Goal: Task Accomplishment & Management: Manage account settings

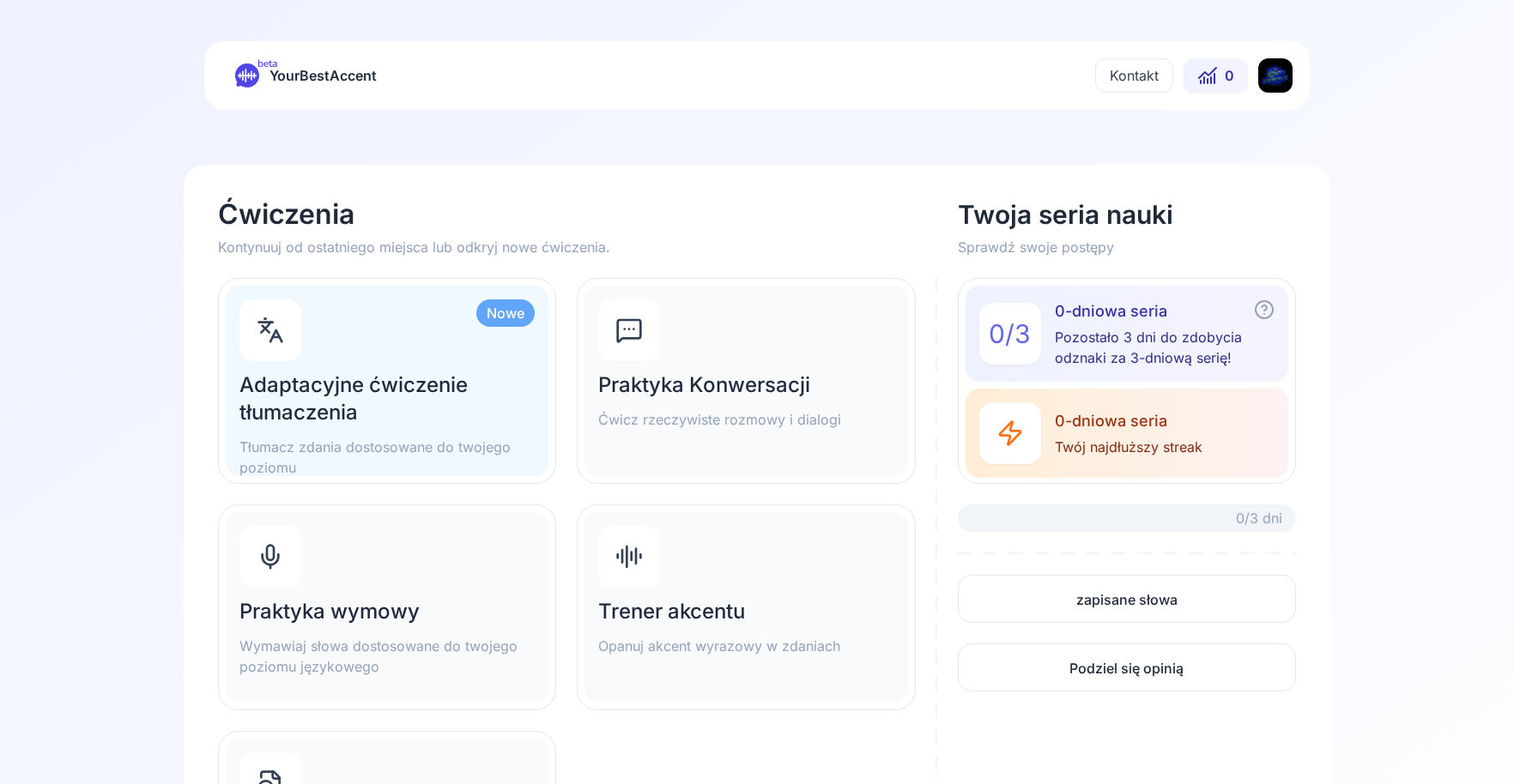
click at [1270, 75] on html "beta YourBestAccent Kontakt 0 Ćwiczenia Kontynuuj od ostatniego miejsca lub odk…" at bounding box center [757, 392] width 1514 height 784
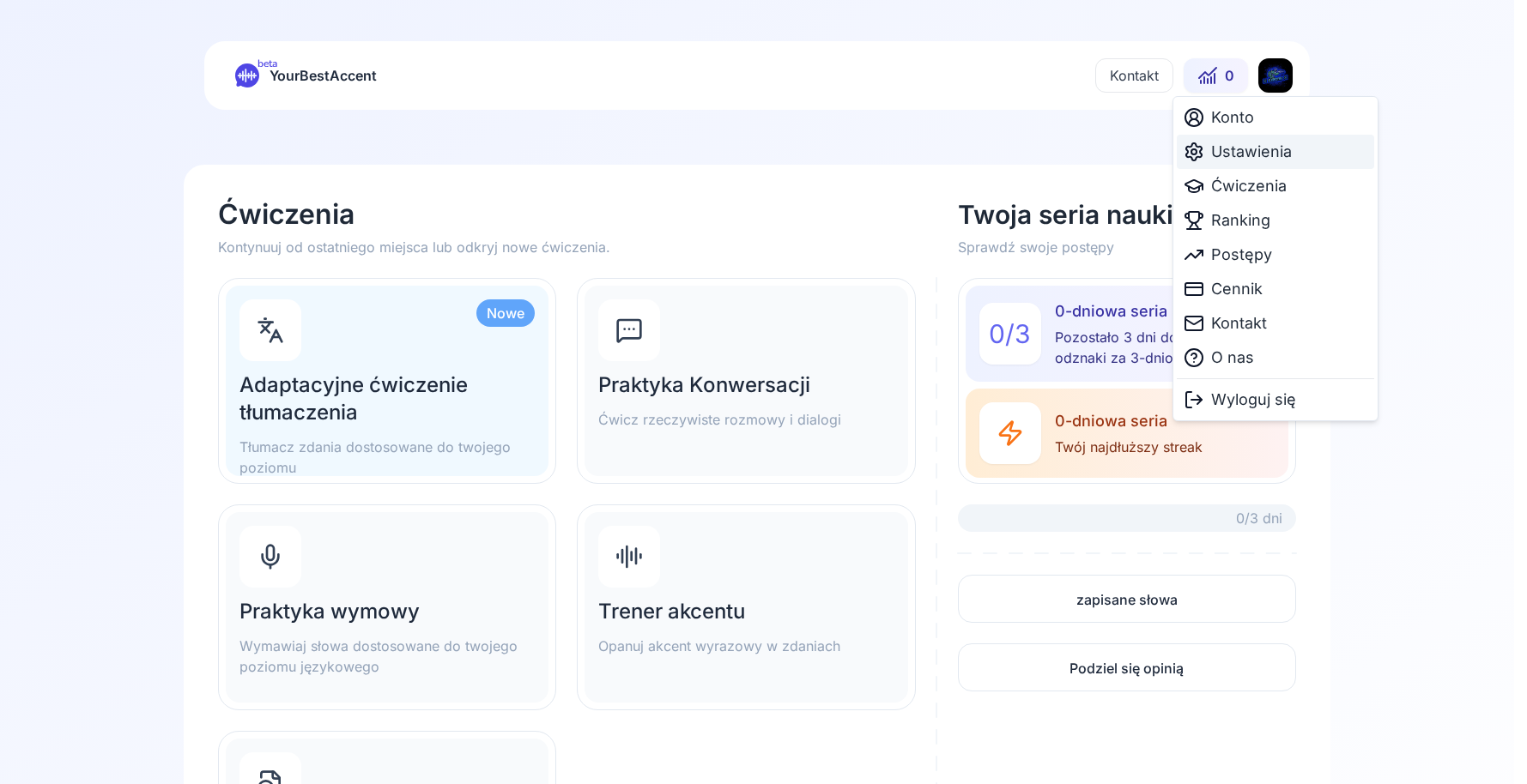
click at [1245, 149] on span "Ustawienia" at bounding box center [1251, 152] width 81 height 24
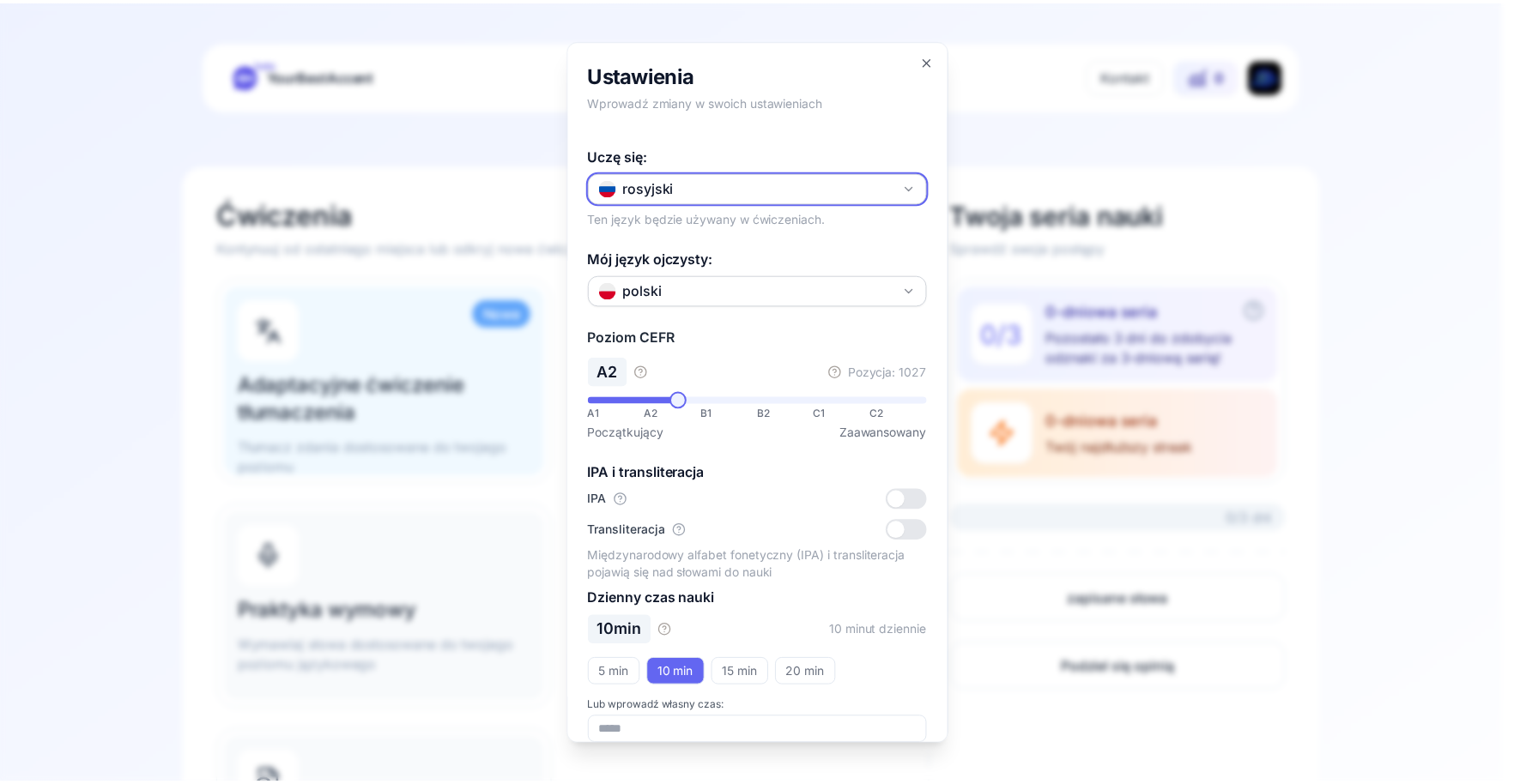
scroll to position [21, 0]
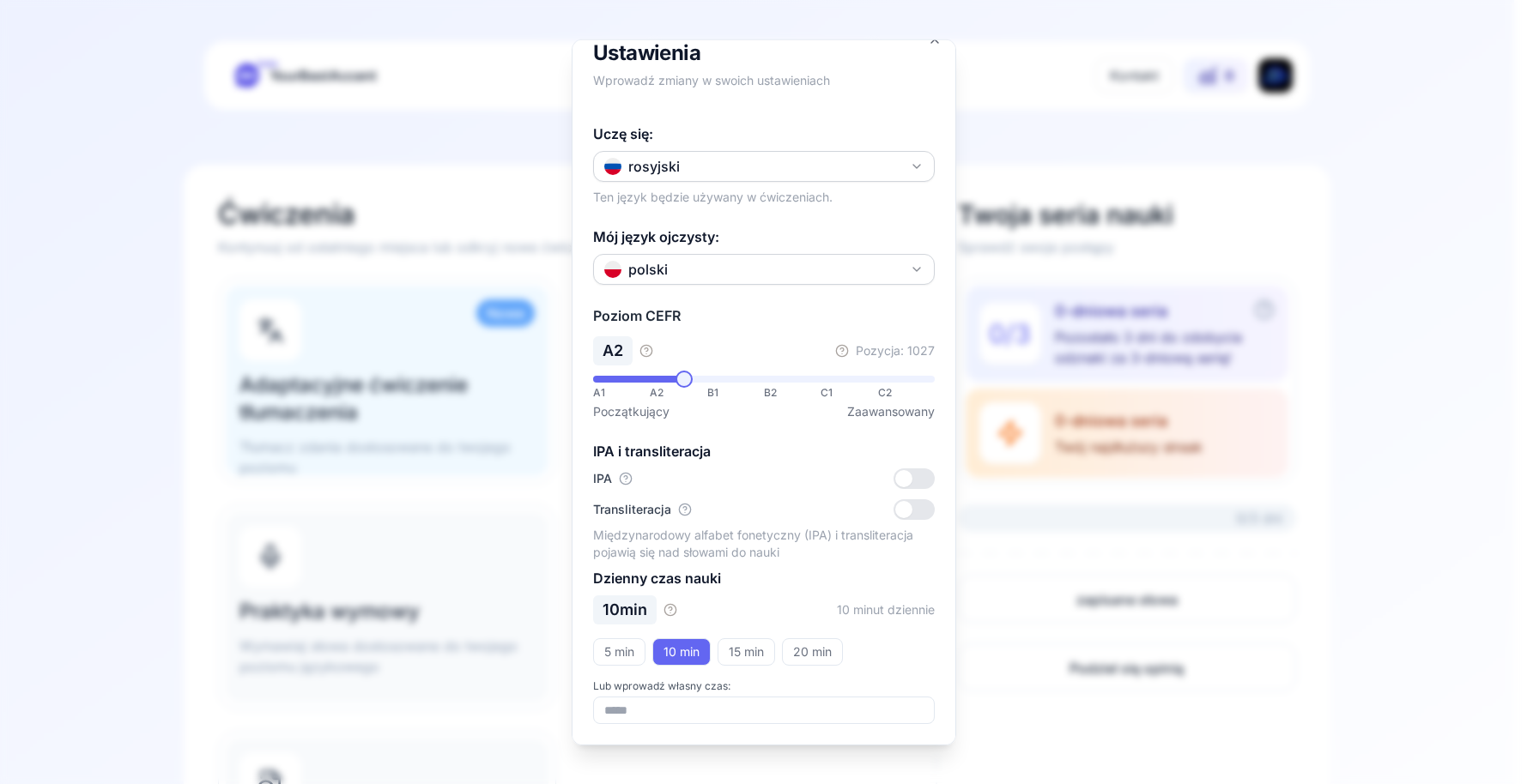
click at [1225, 168] on div at bounding box center [764, 392] width 1527 height 784
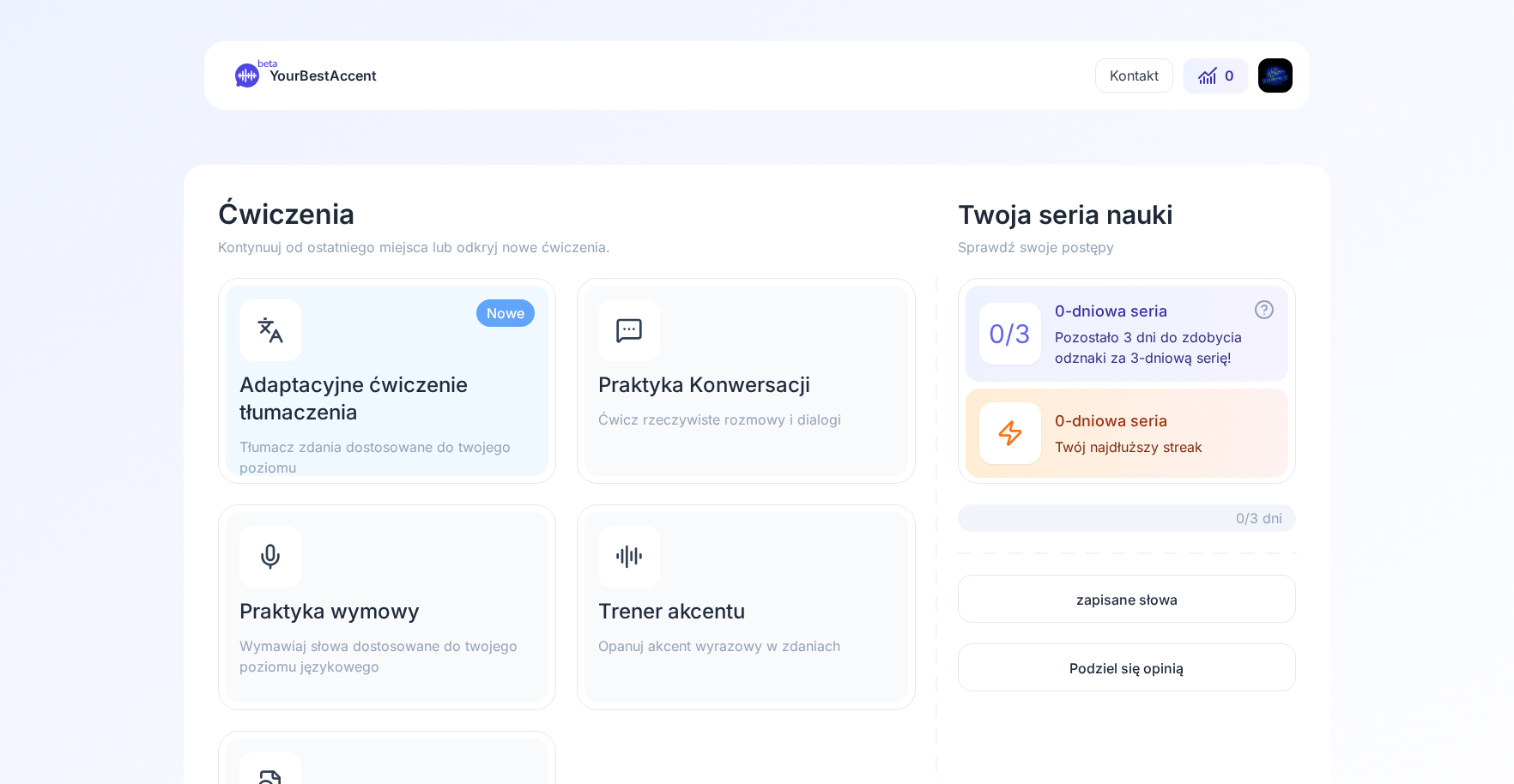
click at [1284, 80] on html "beta YourBestAccent Kontakt 0 Ćwiczenia Kontynuuj od ostatniego miejsca lub odk…" at bounding box center [757, 392] width 1514 height 784
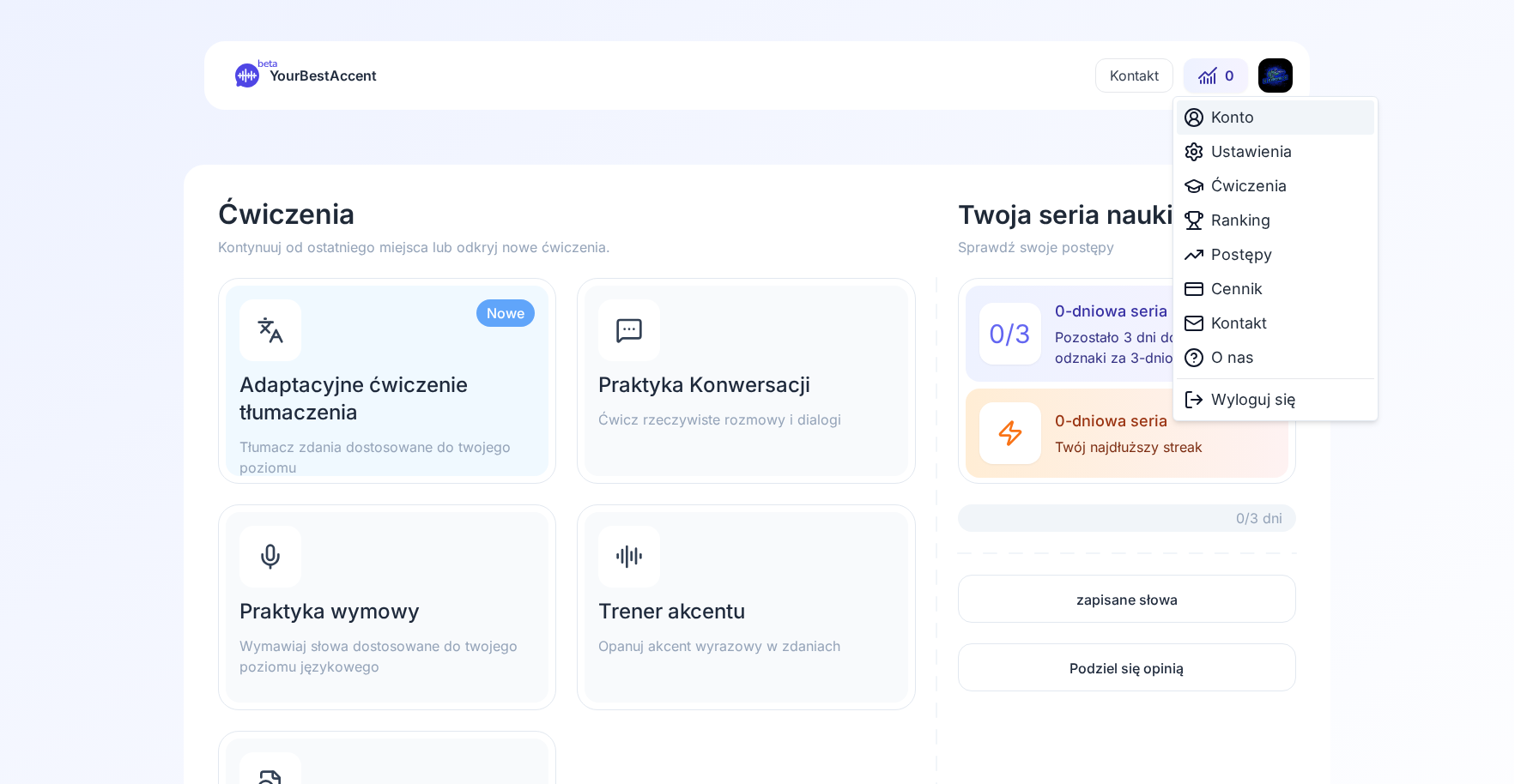
click at [1267, 126] on div "Konto" at bounding box center [1275, 117] width 198 height 34
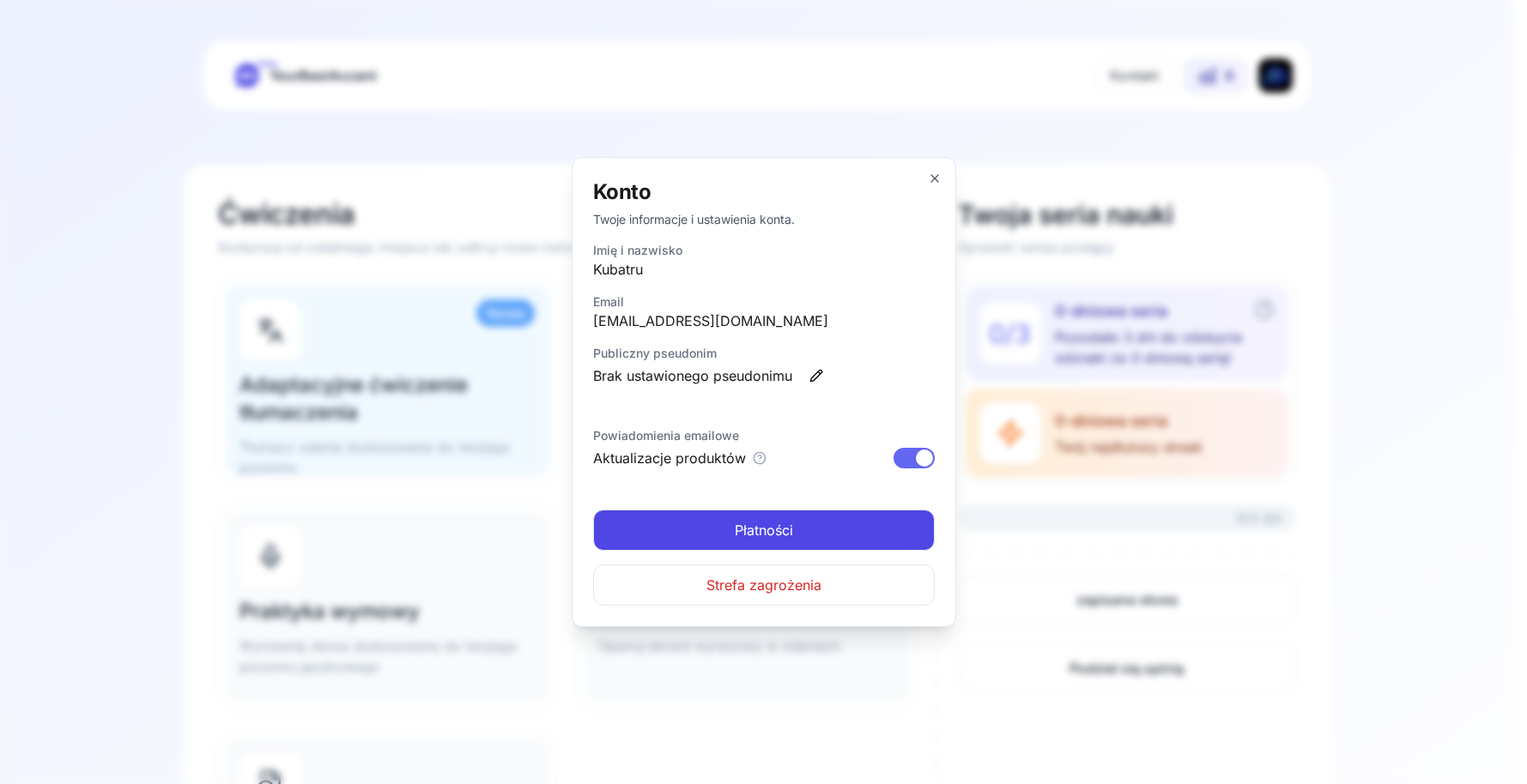
click at [938, 171] on div "Konto Twoje informacje i ustawienia konta. Imię i nazwisko [PERSON_NAME] Email …" at bounding box center [764, 392] width 385 height 470
click at [941, 180] on div "Konto Twoje informacje i ustawienia konta. Imię i nazwisko [PERSON_NAME] Email …" at bounding box center [764, 392] width 385 height 470
click at [927, 177] on icon "button" at bounding box center [934, 179] width 14 height 14
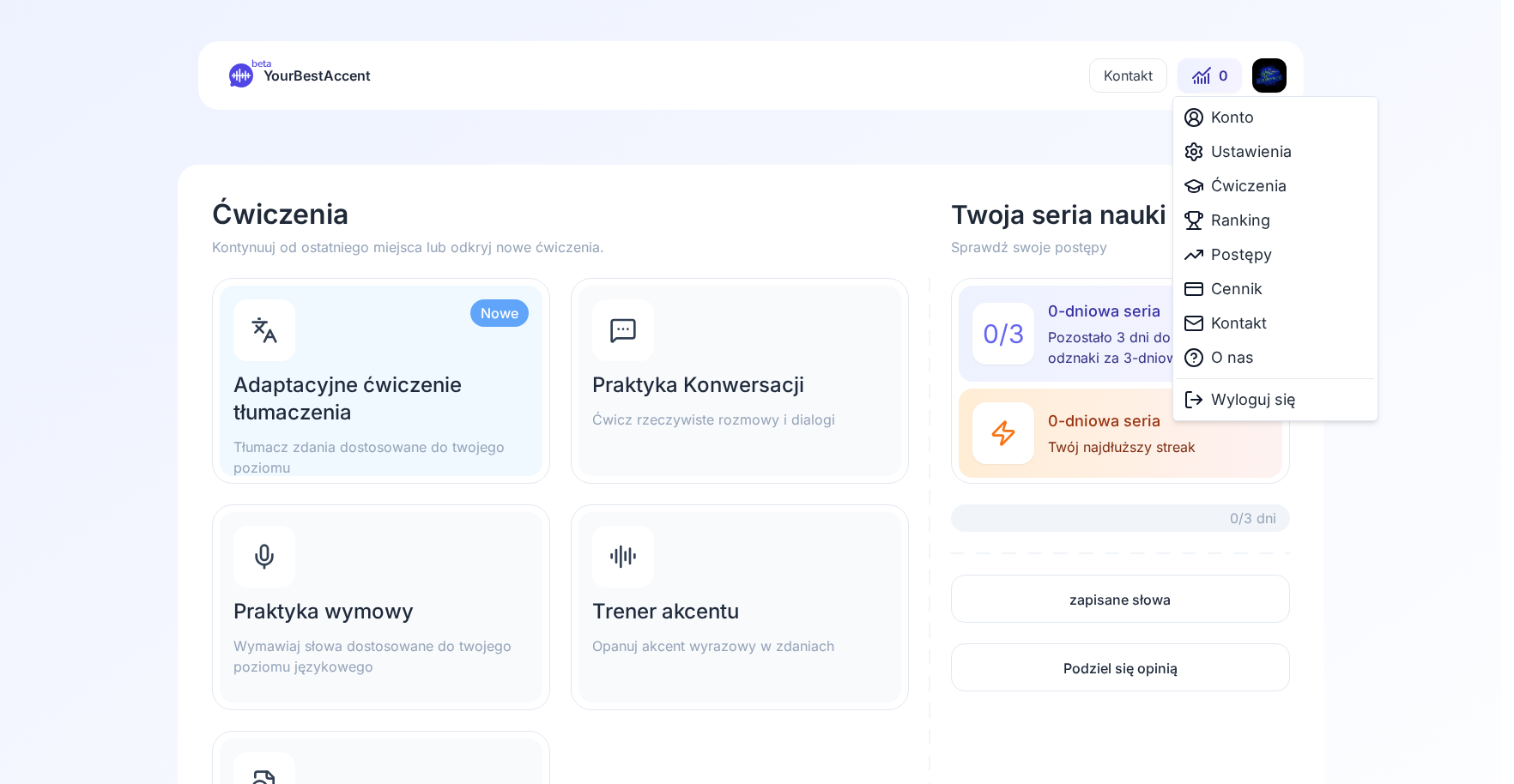
click at [1266, 78] on html "beta YourBestAccent Kontakt 0 Ćwiczenia Kontynuuj od ostatniego miejsca lub odk…" at bounding box center [757, 392] width 1514 height 784
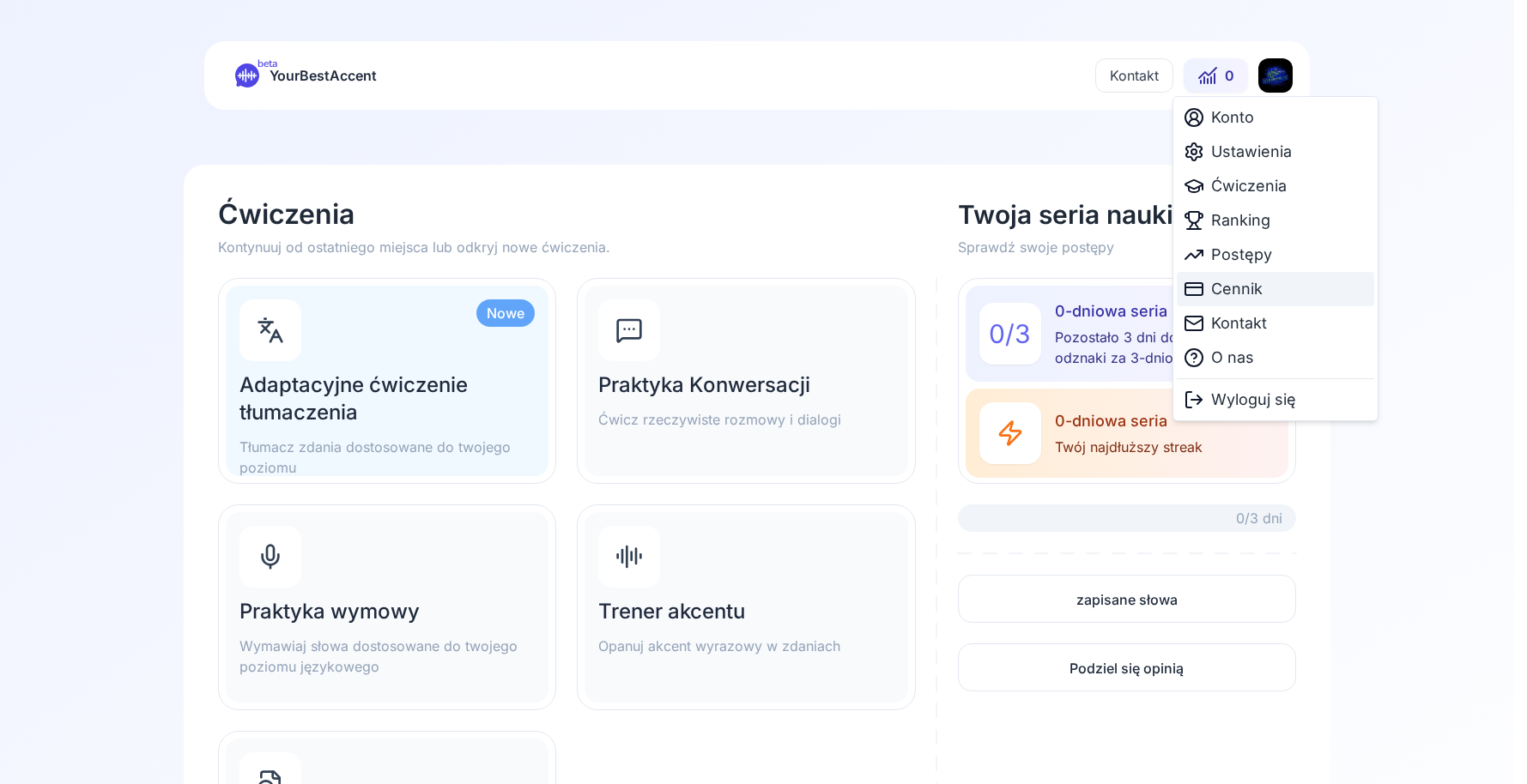
click at [1254, 292] on span "Cennik" at bounding box center [1237, 289] width 52 height 24
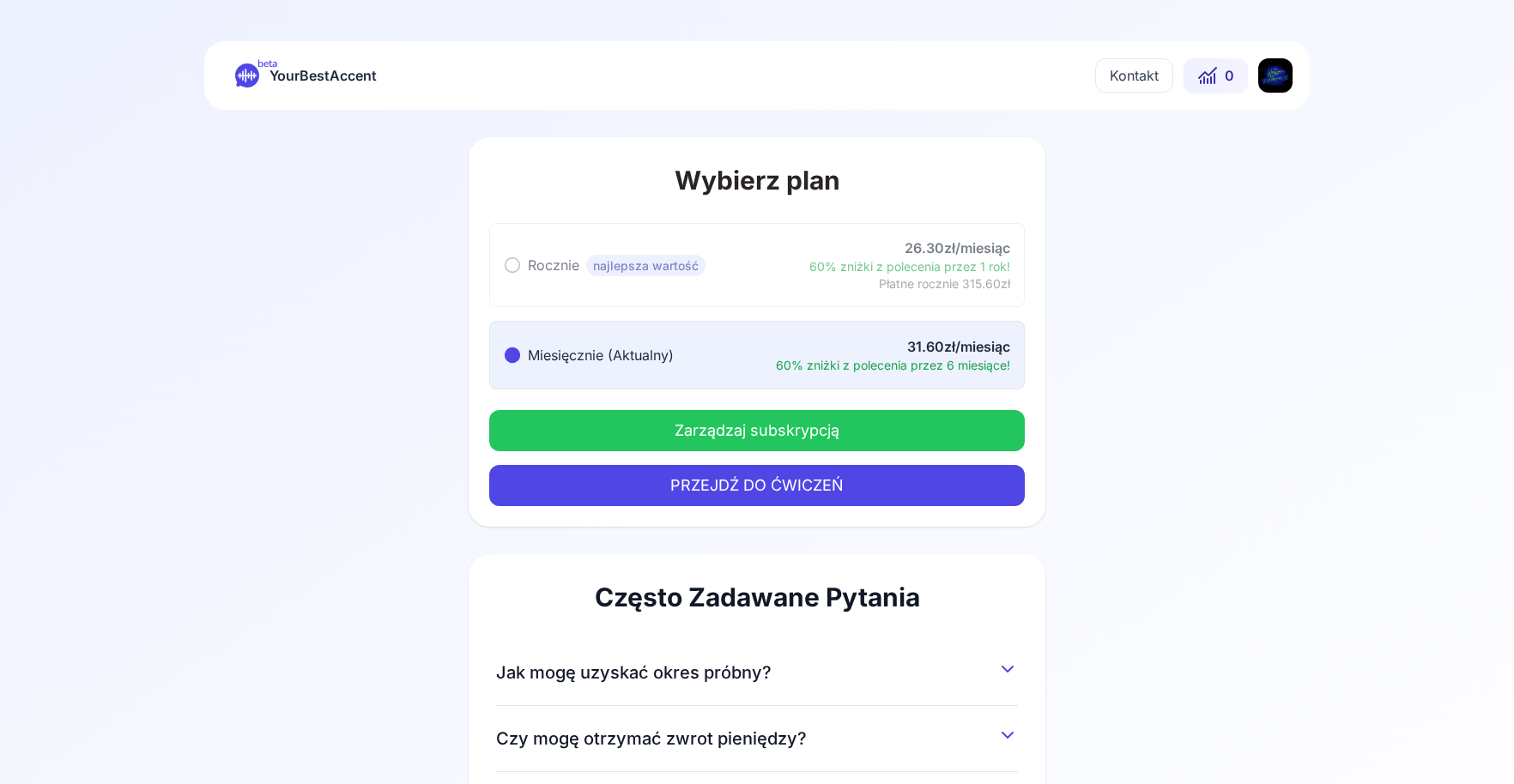
click at [926, 440] on button "Zarządzaj subskrypcją" at bounding box center [757, 429] width 536 height 41
